Goal: Find specific page/section: Find specific page/section

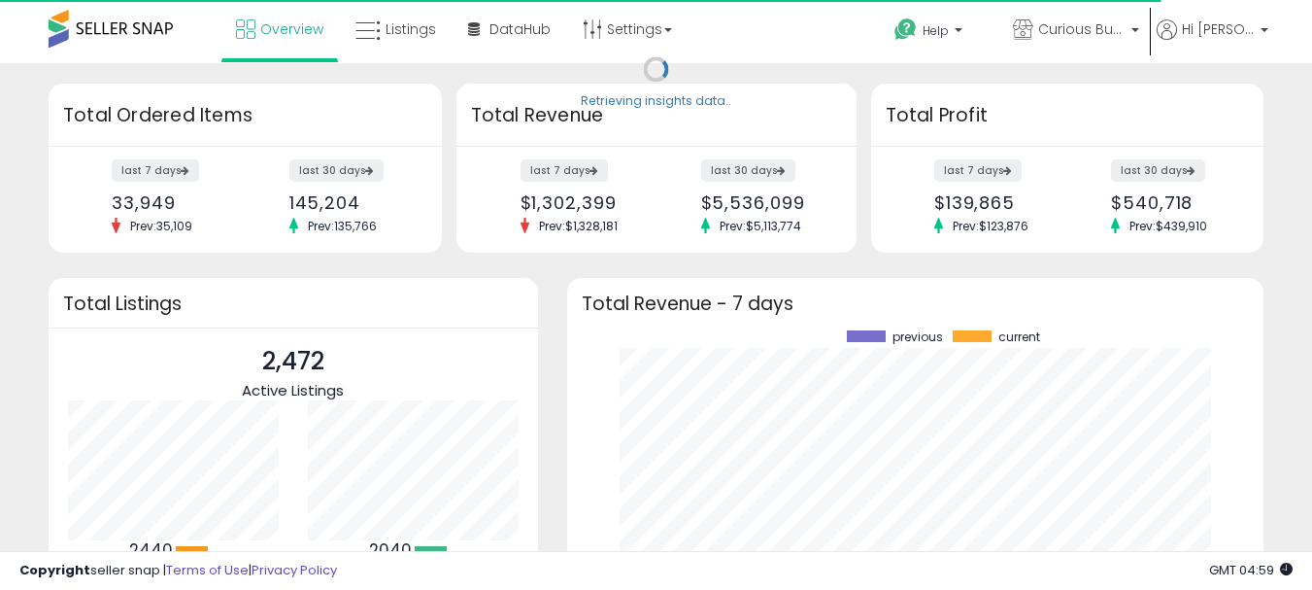
scroll to position [270, 658]
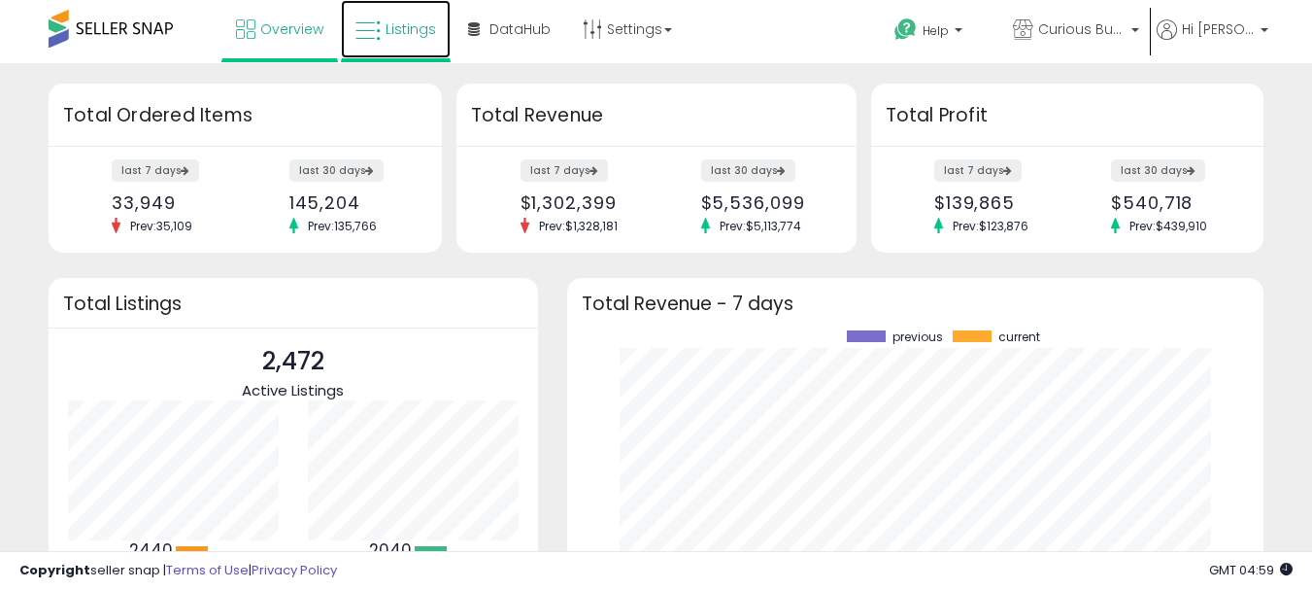
click at [406, 17] on link "Listings" at bounding box center [396, 29] width 110 height 58
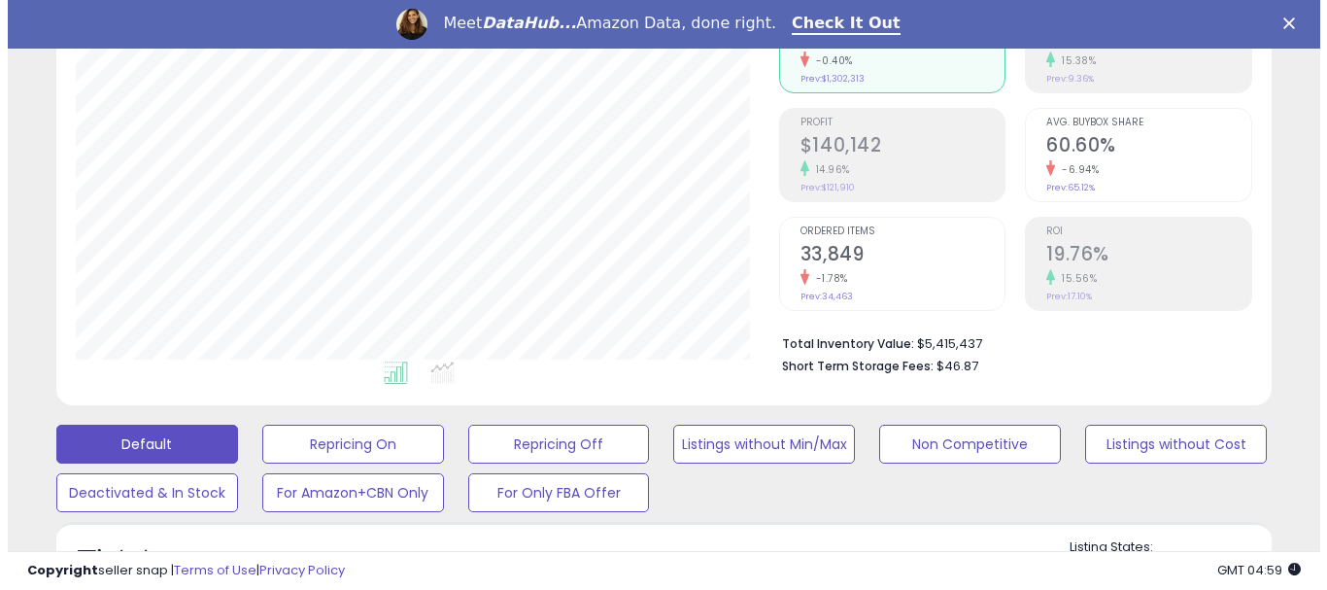
scroll to position [291, 0]
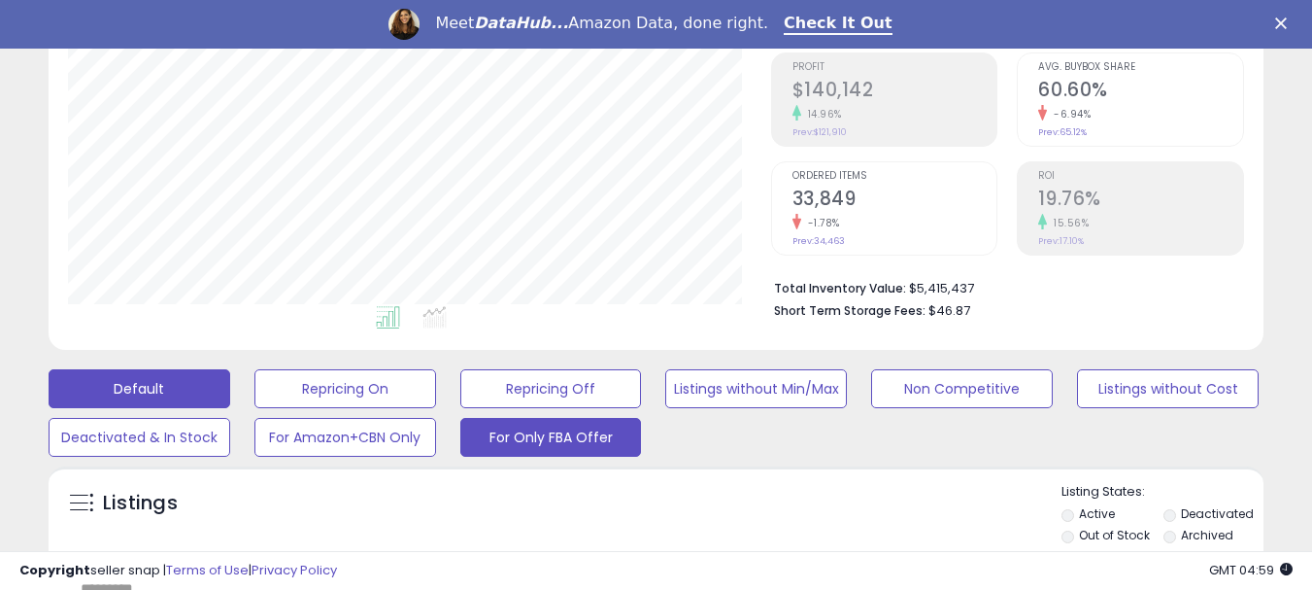
click at [526, 429] on button "For Only FBA Offer" at bounding box center [551, 437] width 182 height 39
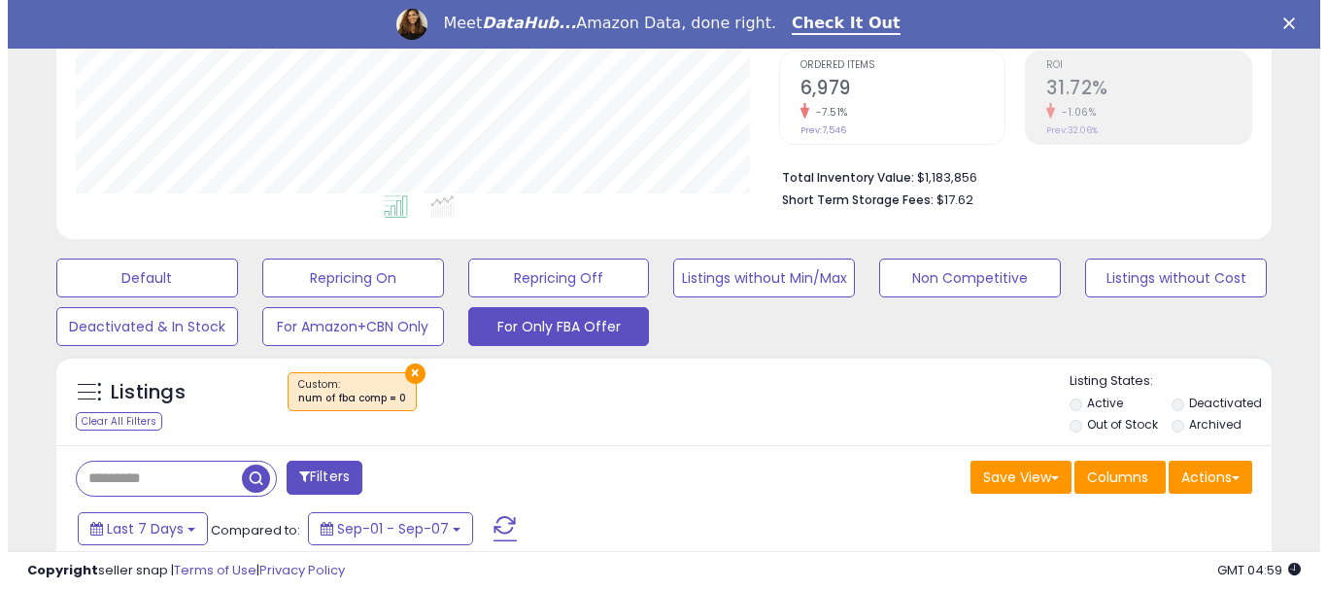
scroll to position [486, 0]
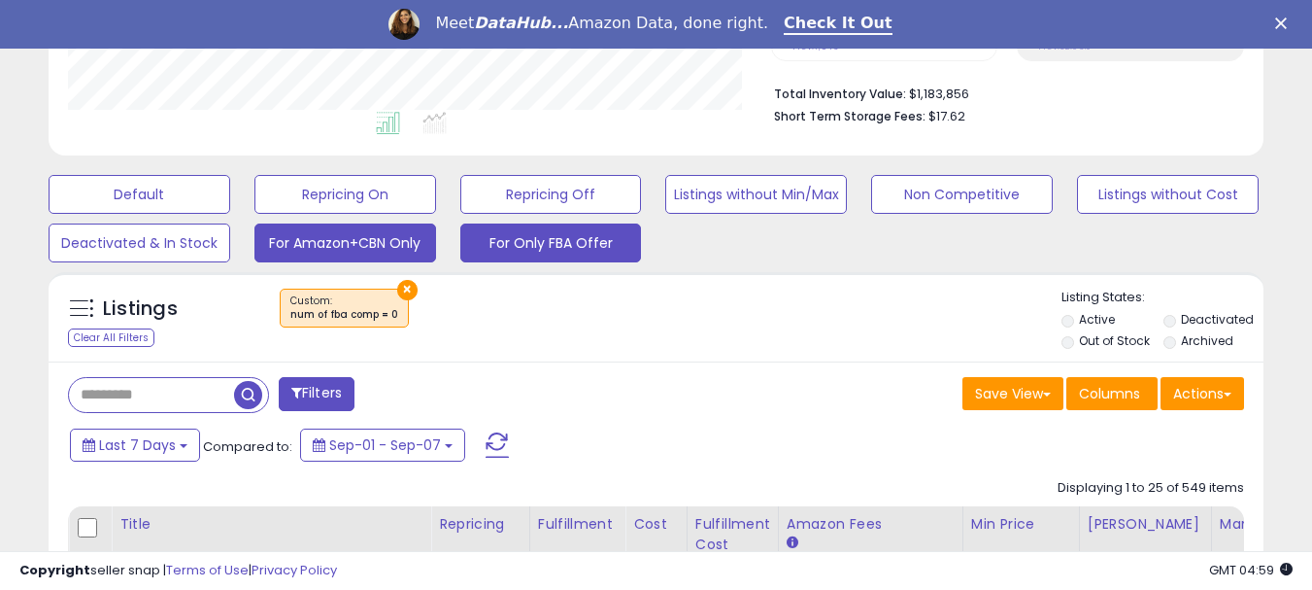
click at [347, 248] on button "For Amazon+CBN Only" at bounding box center [345, 242] width 182 height 39
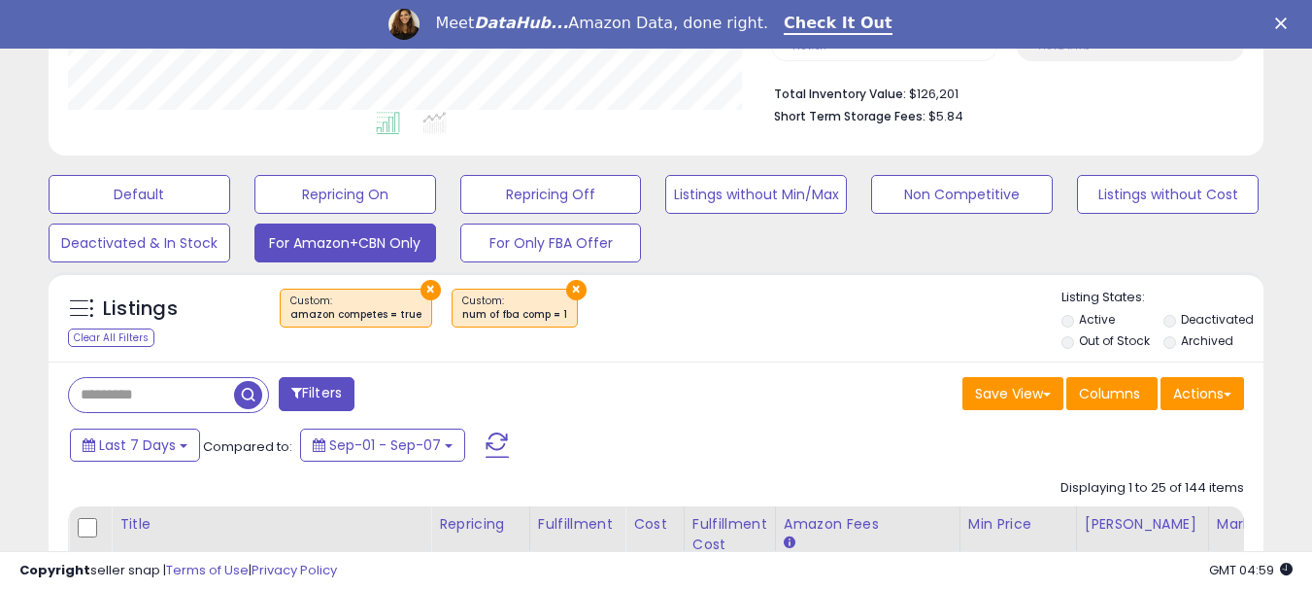
scroll to position [398, 703]
